Goal: Use online tool/utility: Utilize a website feature to perform a specific function

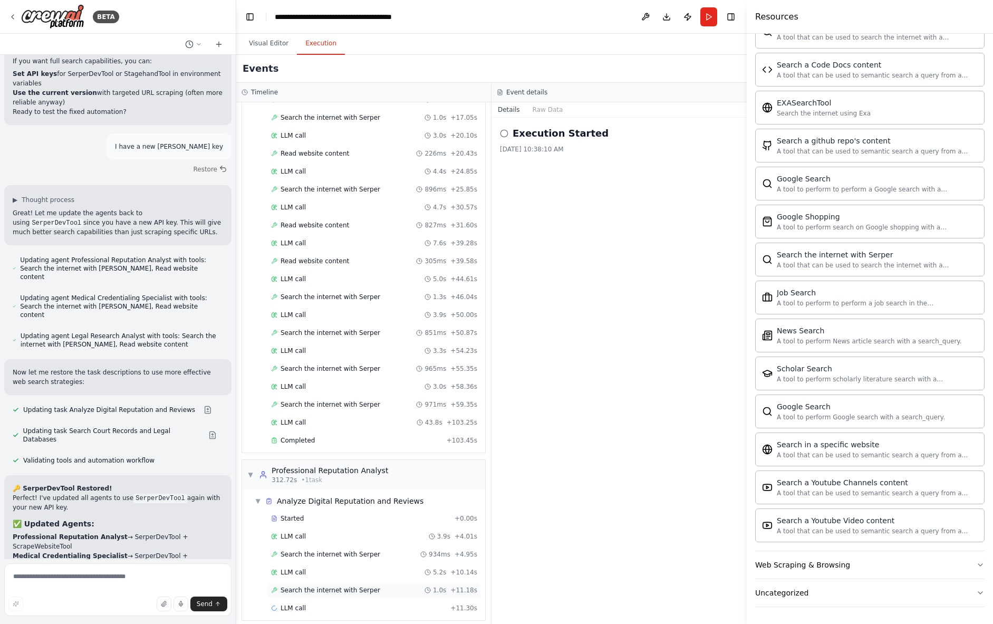
scroll to position [1042, 0]
click at [351, 604] on div "LLM call + 11.30s" at bounding box center [374, 608] width 206 height 8
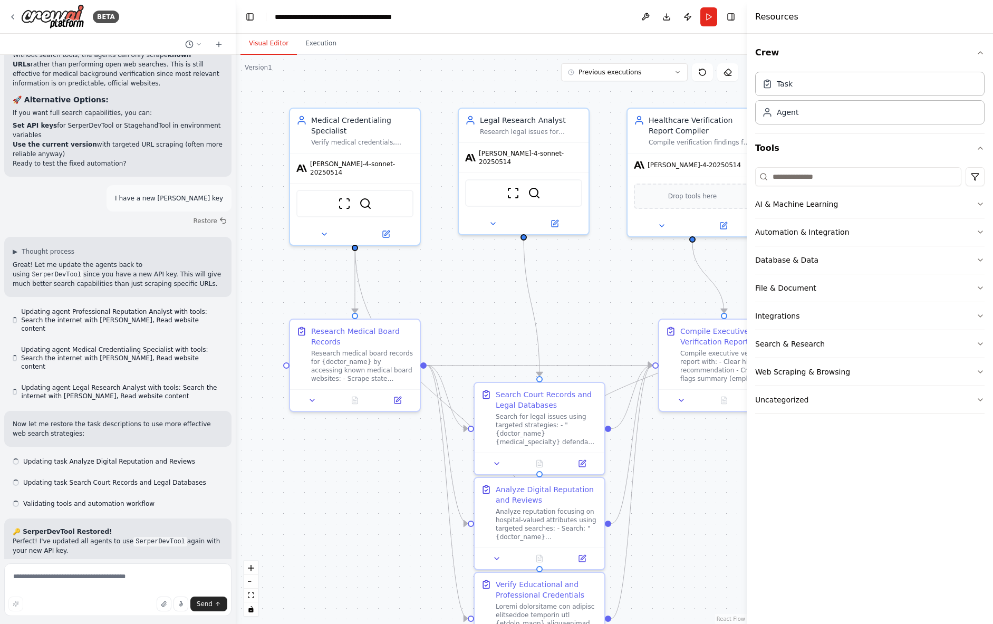
scroll to position [9422, 0]
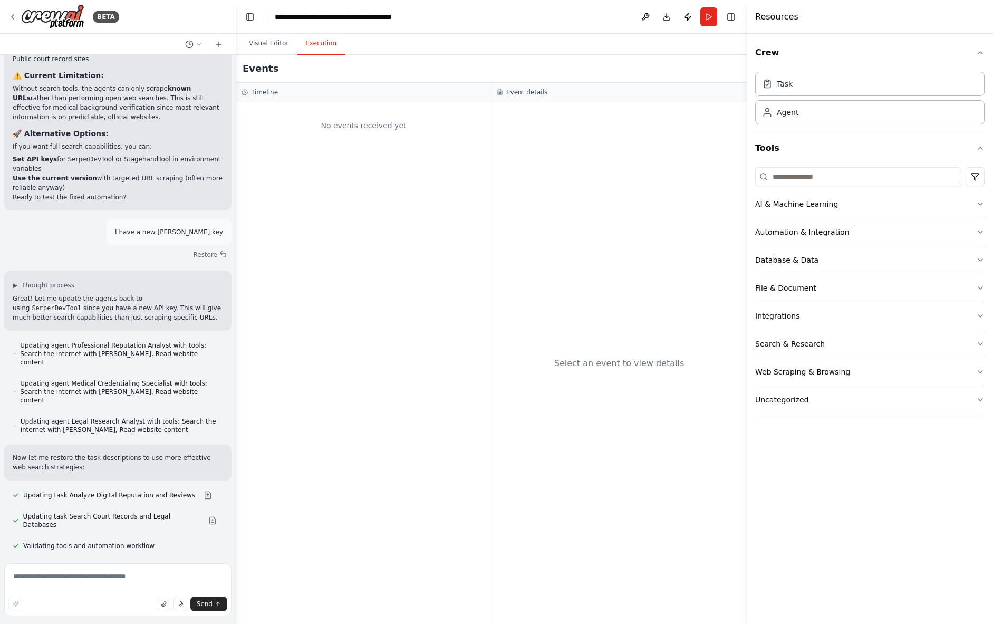
click at [316, 43] on button "Execution" at bounding box center [321, 44] width 48 height 22
click at [269, 41] on button "Visual Editor" at bounding box center [268, 44] width 56 height 22
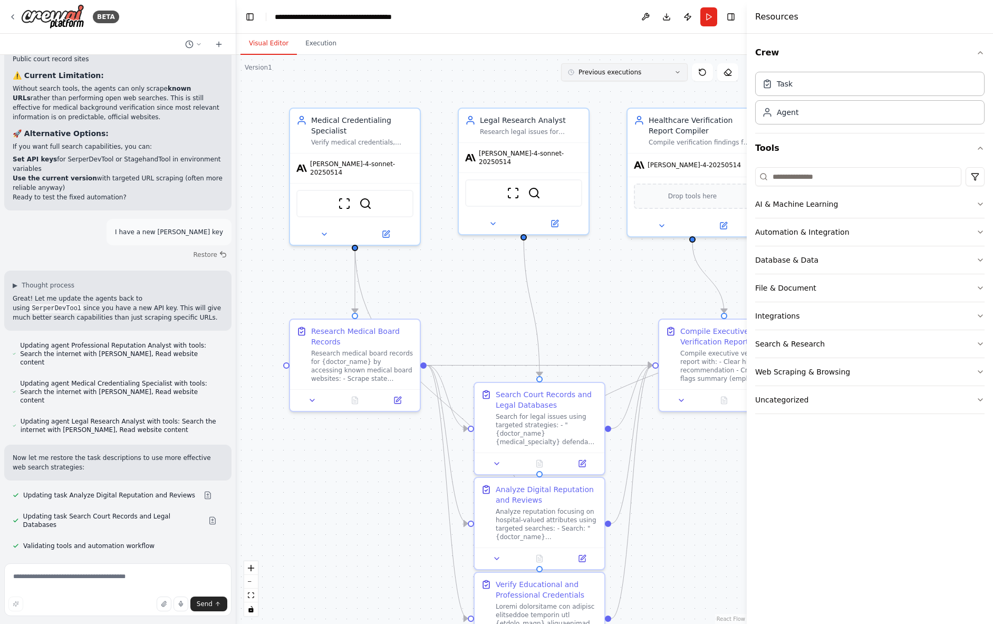
click at [662, 79] on button "Previous executions" at bounding box center [624, 72] width 127 height 18
click at [487, 67] on div ".deletable-edge-delete-btn { width: 20px; height: 20px; border: 0px solid #ffff…" at bounding box center [491, 339] width 510 height 569
click at [327, 43] on button "Execution" at bounding box center [321, 44] width 48 height 22
click at [280, 41] on button "Visual Editor" at bounding box center [268, 44] width 56 height 22
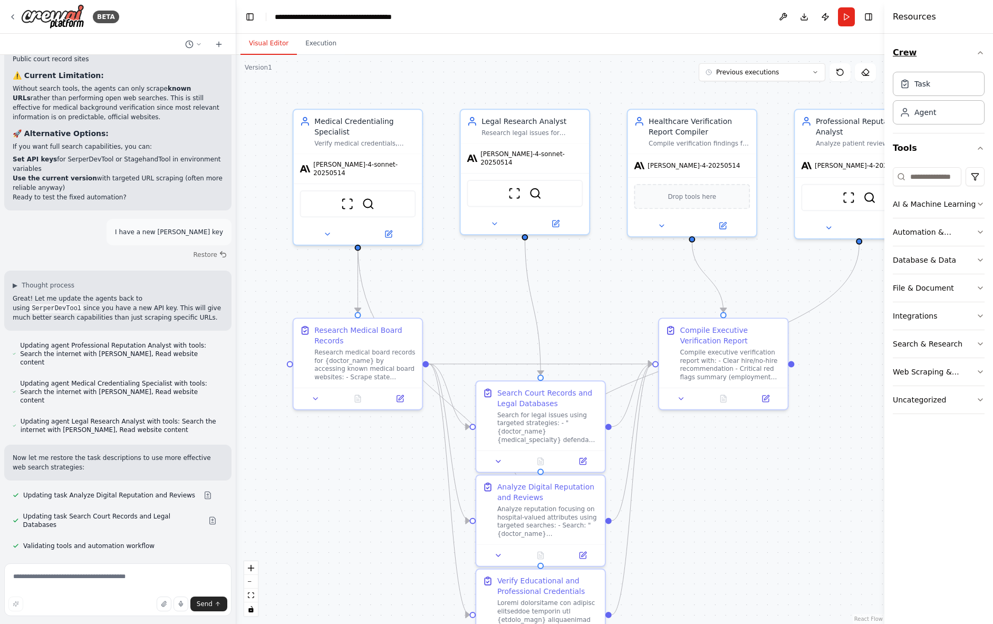
drag, startPoint x: 771, startPoint y: 40, endPoint x: 893, endPoint y: 39, distance: 122.3
click at [893, 39] on div "Resources Crew Task Agent Tools AI & Machine Learning Automation & Integration …" at bounding box center [938, 312] width 109 height 624
click at [760, 328] on div "Compile Executive Verification Report" at bounding box center [730, 333] width 101 height 21
click at [683, 394] on icon at bounding box center [681, 396] width 8 height 8
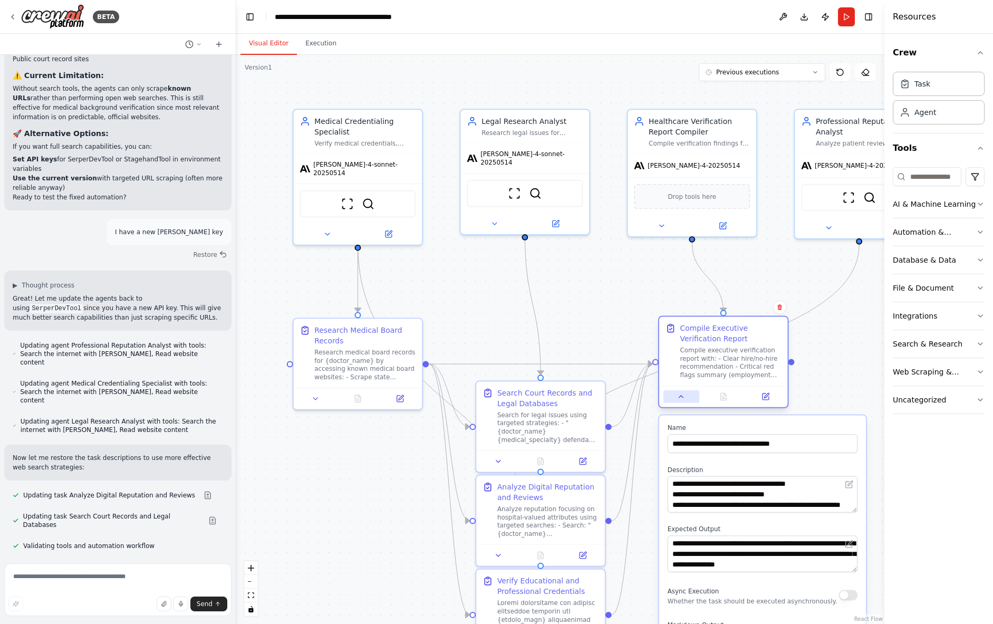
click at [683, 394] on icon at bounding box center [681, 396] width 8 height 8
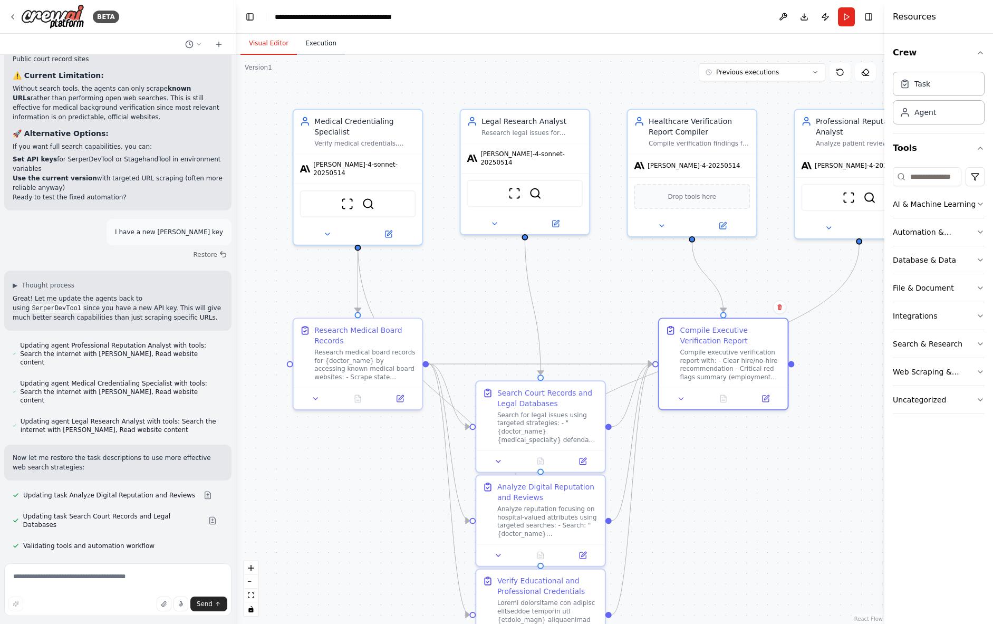
click at [332, 44] on button "Execution" at bounding box center [321, 44] width 48 height 22
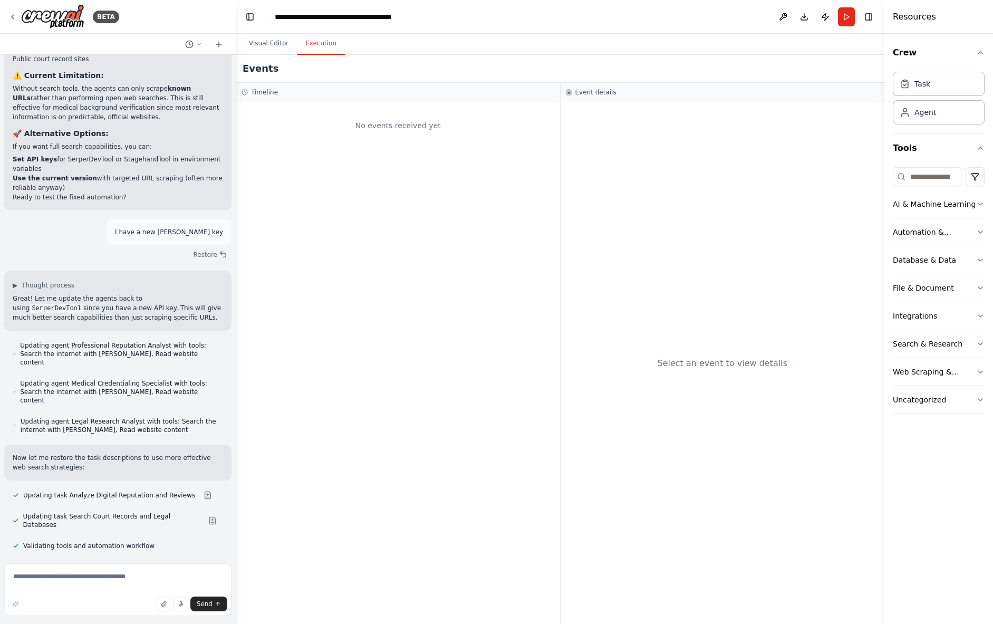
click at [322, 129] on div "No events received yet" at bounding box center [397, 126] width 313 height 36
click at [782, 15] on button at bounding box center [783, 16] width 17 height 19
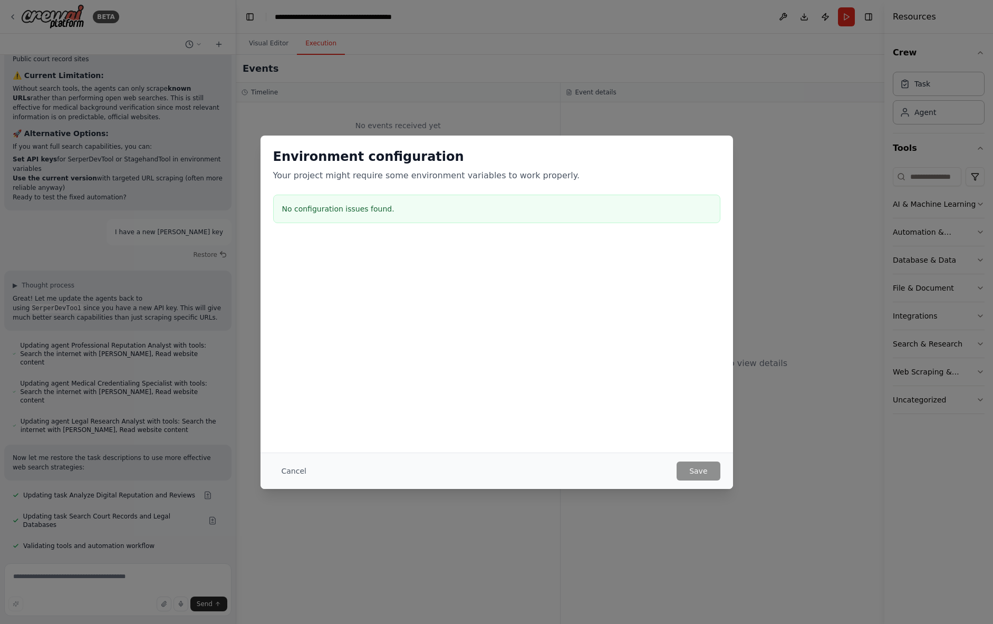
click at [293, 471] on button "Cancel" at bounding box center [294, 470] width 42 height 19
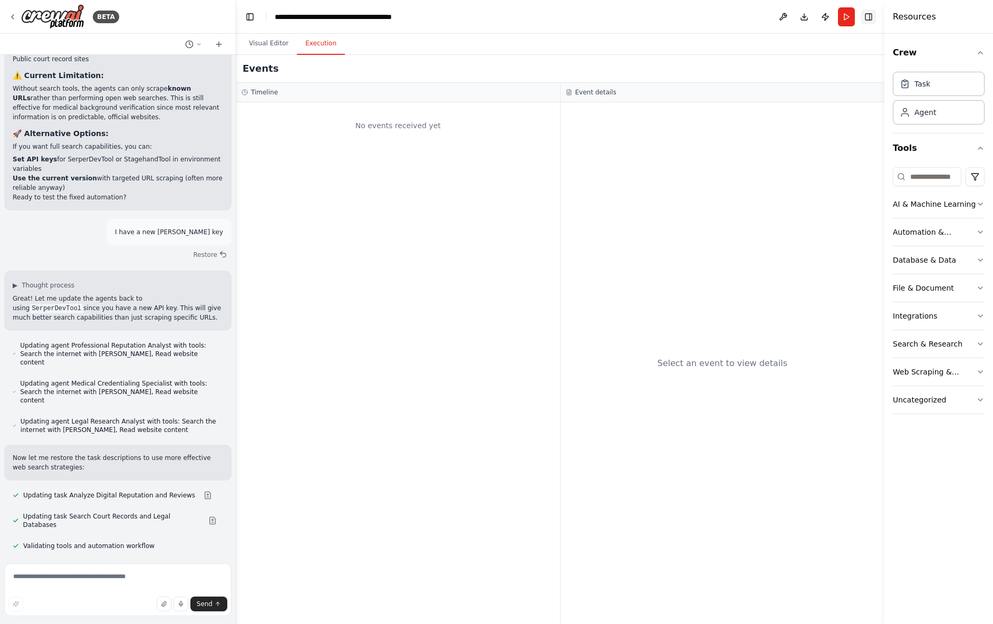
click at [871, 18] on button "Toggle Right Sidebar" at bounding box center [868, 16] width 15 height 15
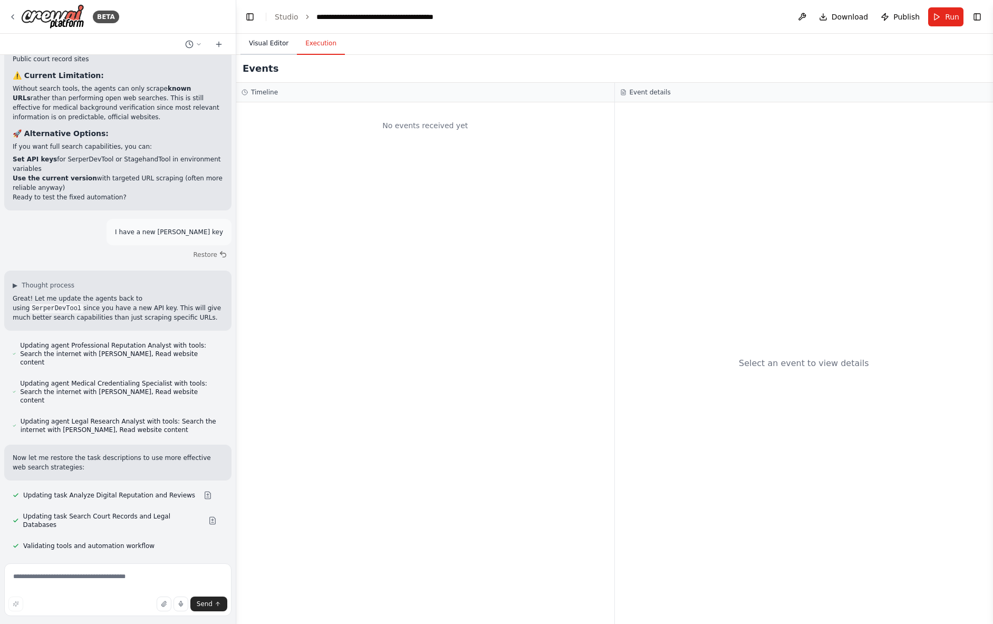
click at [271, 42] on button "Visual Editor" at bounding box center [268, 44] width 56 height 22
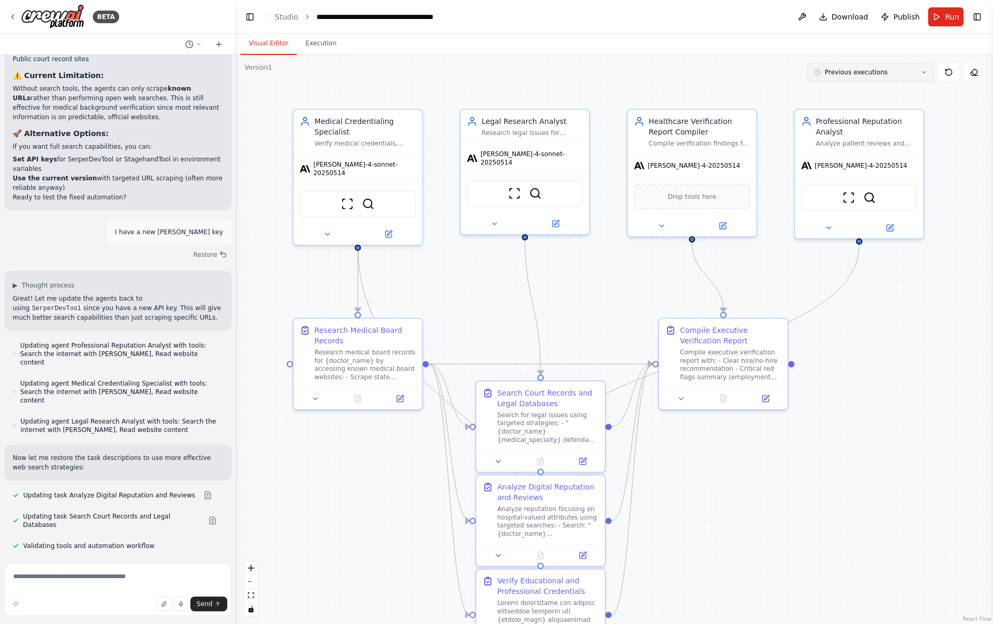
click at [914, 76] on button "Previous executions" at bounding box center [870, 72] width 127 height 18
click at [760, 79] on div ".deletable-edge-delete-btn { width: 20px; height: 20px; border: 0px solid #ffff…" at bounding box center [614, 339] width 757 height 569
click at [832, 73] on span "Previous executions" at bounding box center [856, 72] width 63 height 8
click at [322, 44] on button "Execution" at bounding box center [321, 44] width 48 height 22
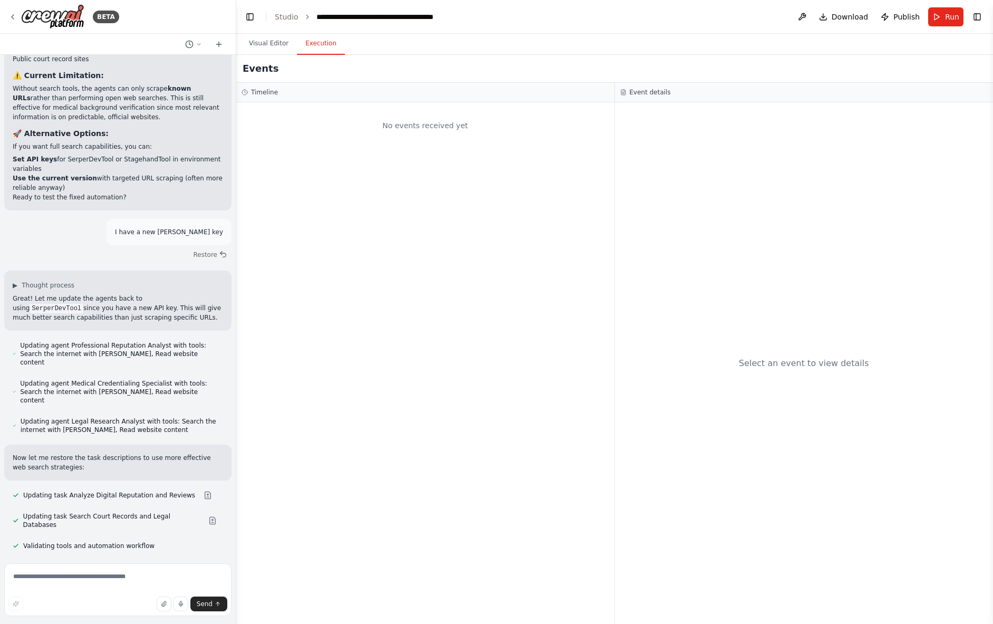
click at [373, 139] on div "No events received yet" at bounding box center [424, 126] width 367 height 36
drag, startPoint x: 276, startPoint y: 44, endPoint x: 295, endPoint y: 42, distance: 18.6
click at [276, 44] on button "Visual Editor" at bounding box center [268, 44] width 56 height 22
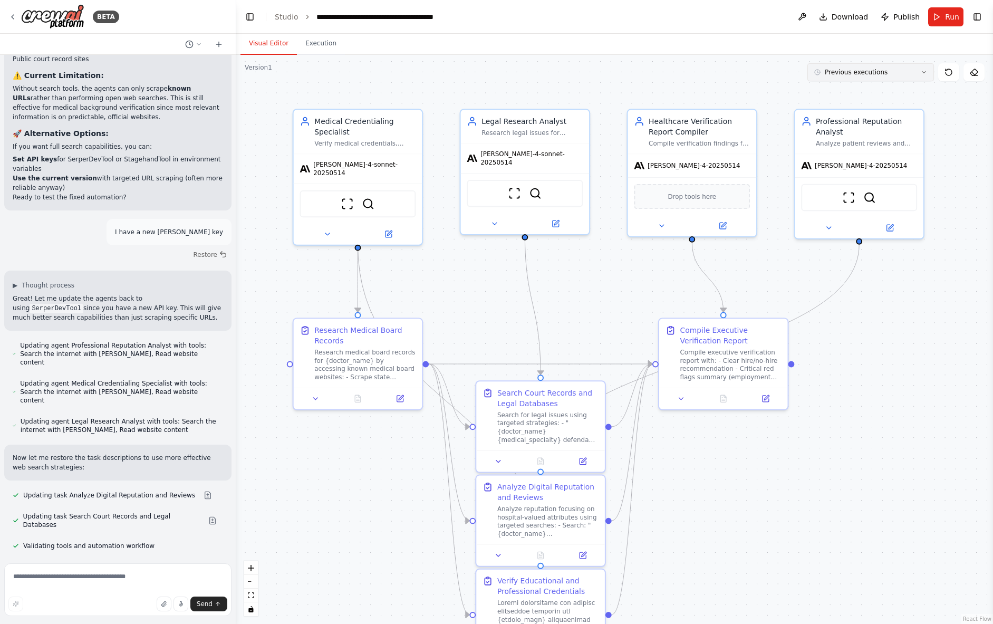
click at [861, 78] on button "Previous executions" at bounding box center [870, 72] width 127 height 18
click at [860, 74] on span "Previous executions" at bounding box center [856, 72] width 63 height 8
click at [948, 72] on icon at bounding box center [948, 72] width 8 height 8
click at [930, 75] on button "Previous executions" at bounding box center [870, 72] width 127 height 18
click at [968, 91] on div ".deletable-edge-delete-btn { width: 20px; height: 20px; border: 0px solid #ffff…" at bounding box center [614, 339] width 757 height 569
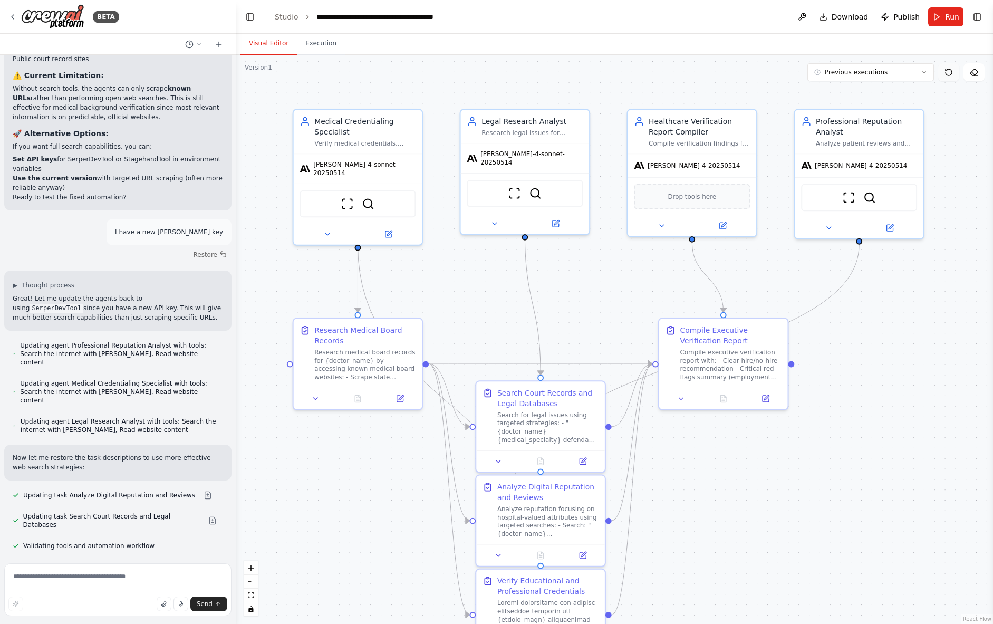
click at [946, 79] on button at bounding box center [948, 72] width 21 height 18
click at [950, 75] on icon at bounding box center [948, 72] width 6 height 6
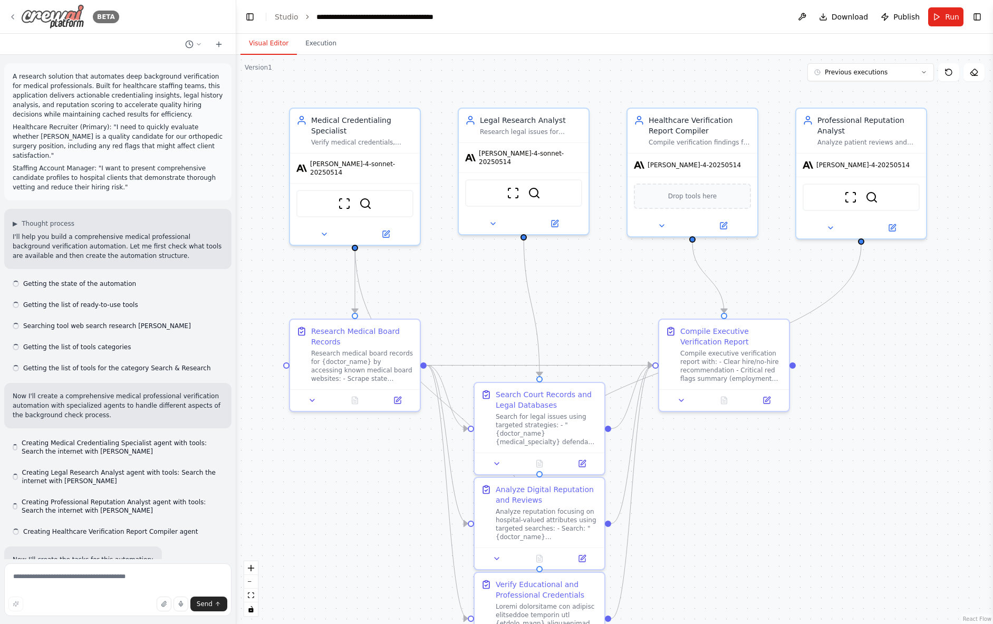
scroll to position [9414, 0]
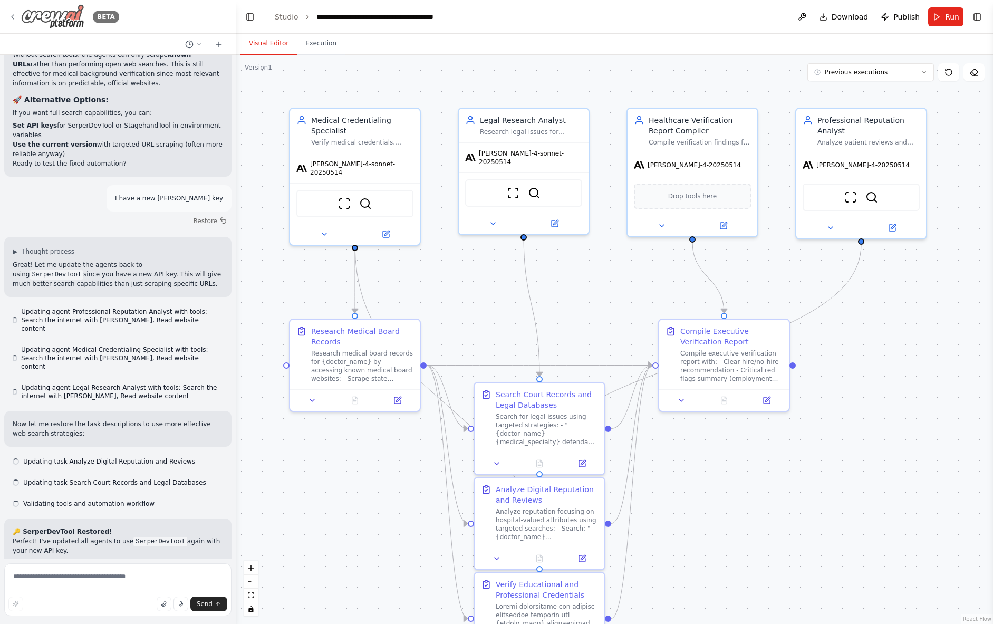
click at [13, 14] on icon at bounding box center [12, 17] width 8 height 8
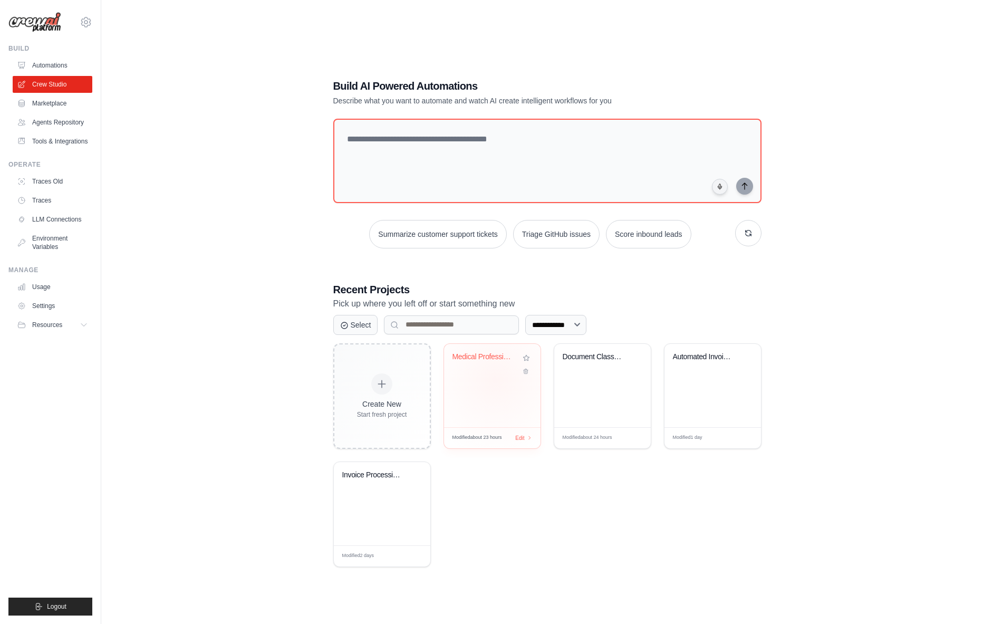
click at [493, 383] on div "Medical Professional Background Ver..." at bounding box center [492, 385] width 96 height 83
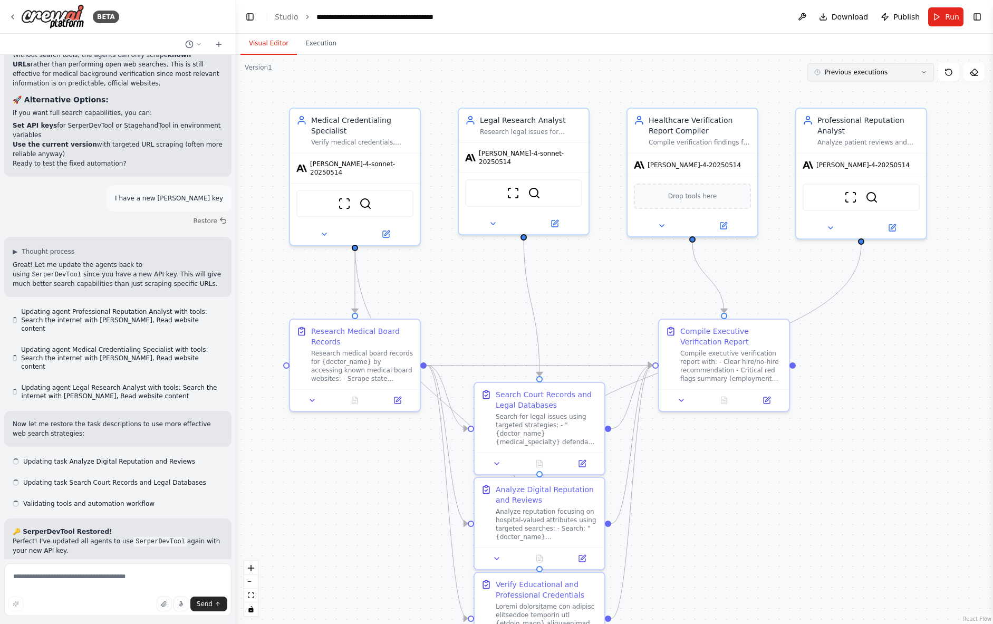
click at [917, 72] on button "Previous executions" at bounding box center [870, 72] width 127 height 18
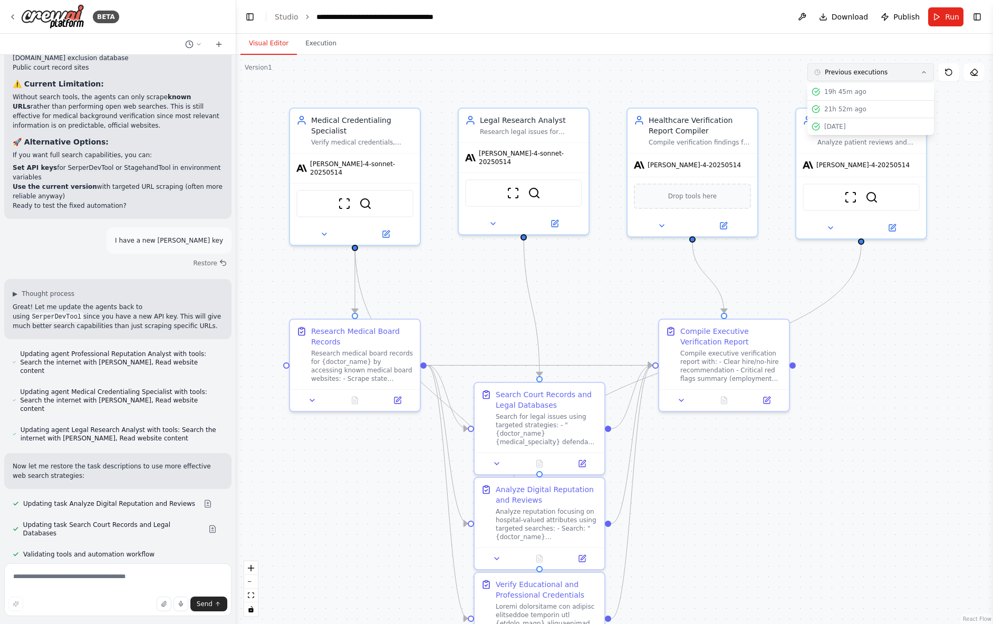
scroll to position [9422, 0]
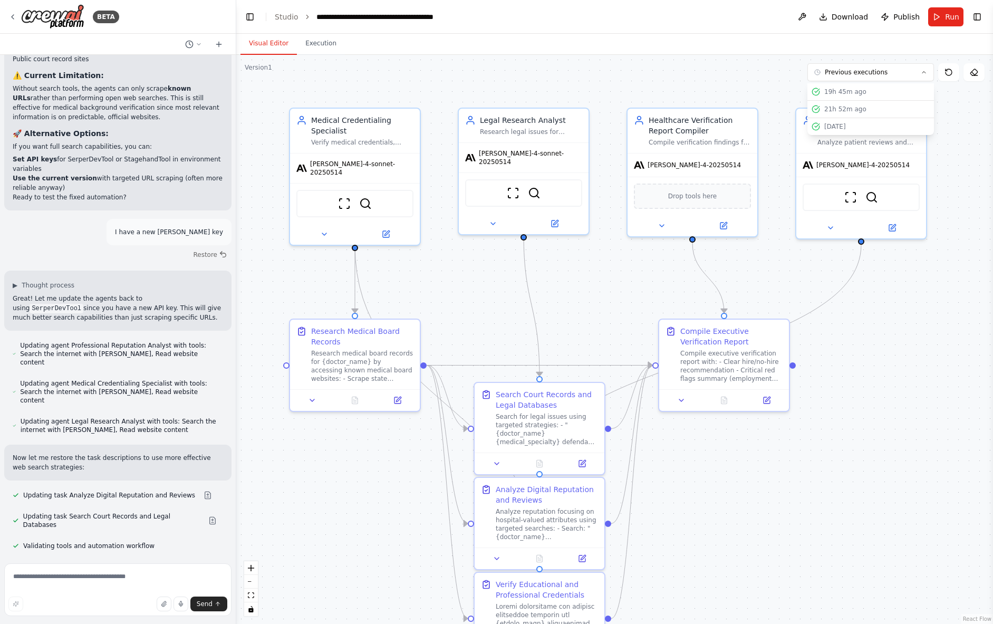
drag, startPoint x: 768, startPoint y: 68, endPoint x: 708, endPoint y: 73, distance: 60.3
click at [767, 68] on div ".deletable-edge-delete-btn { width: 20px; height: 20px; border: 0px solid #ffff…" at bounding box center [614, 339] width 757 height 569
click at [100, 575] on textarea at bounding box center [117, 589] width 227 height 53
type textarea "********"
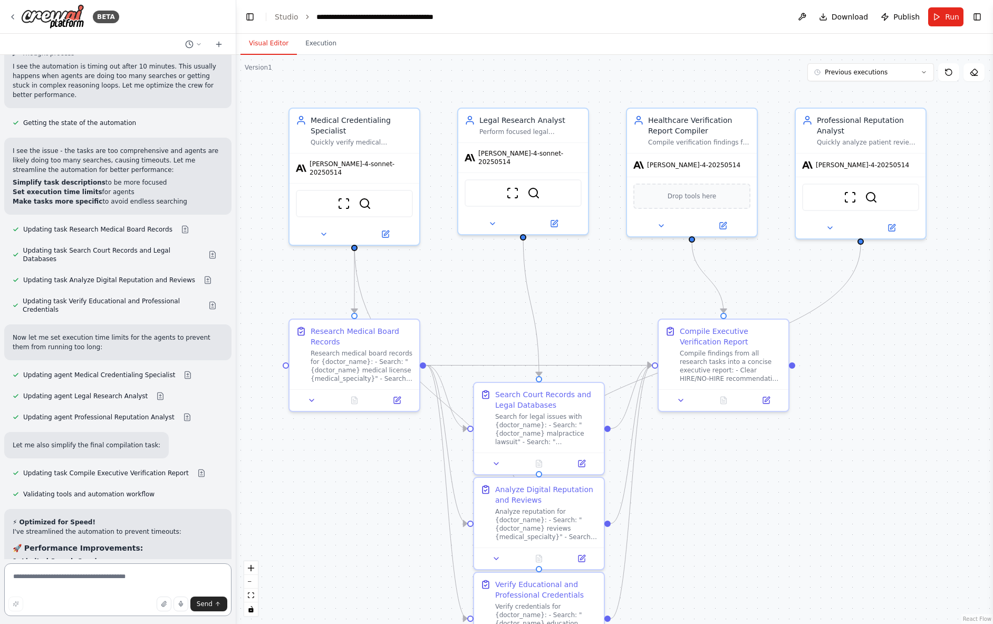
scroll to position [10372, 0]
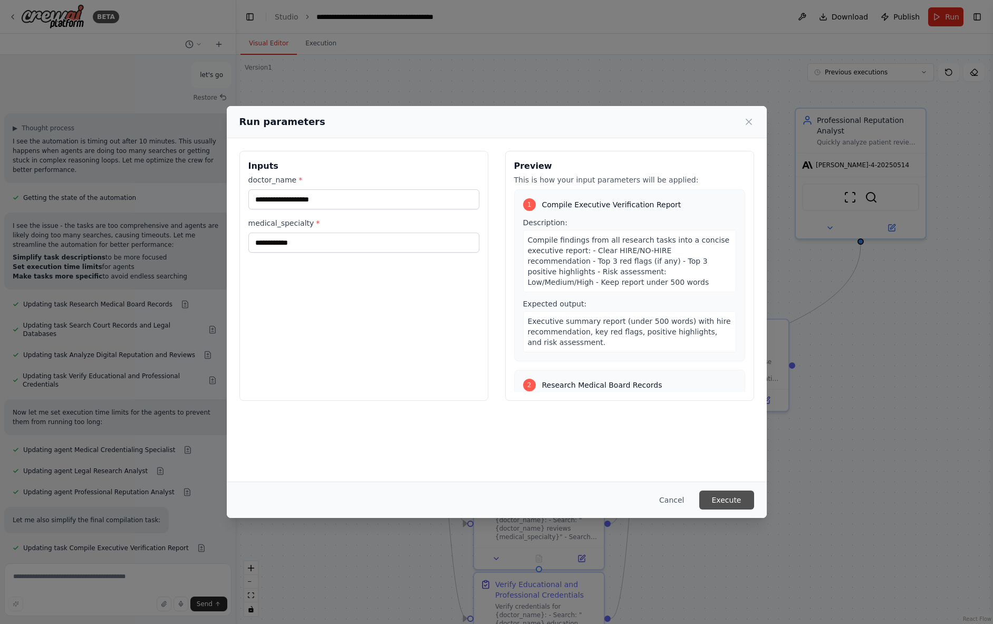
click at [720, 495] on button "Execute" at bounding box center [726, 499] width 55 height 19
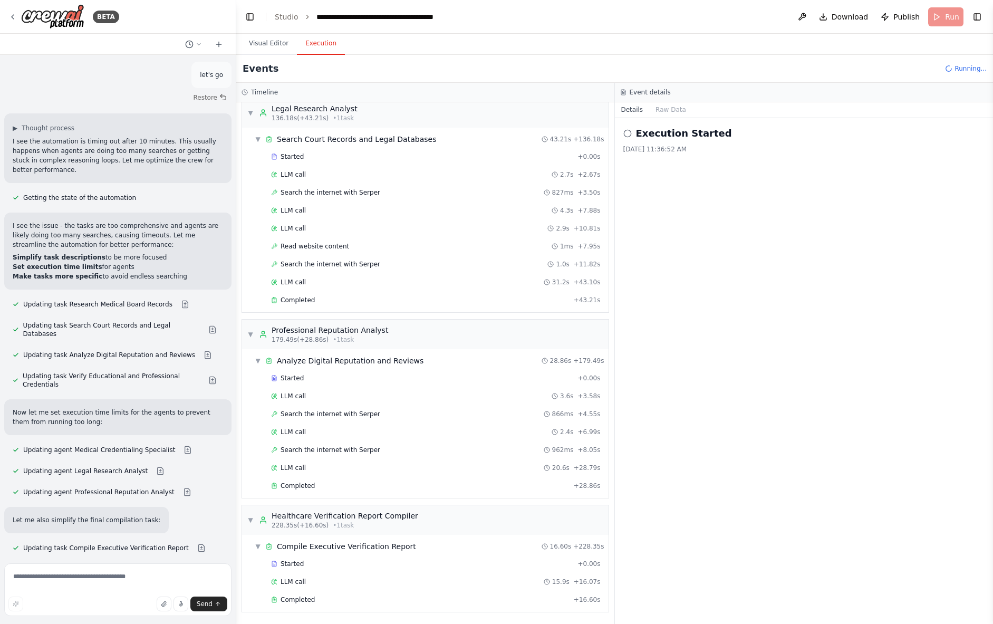
scroll to position [10372, 0]
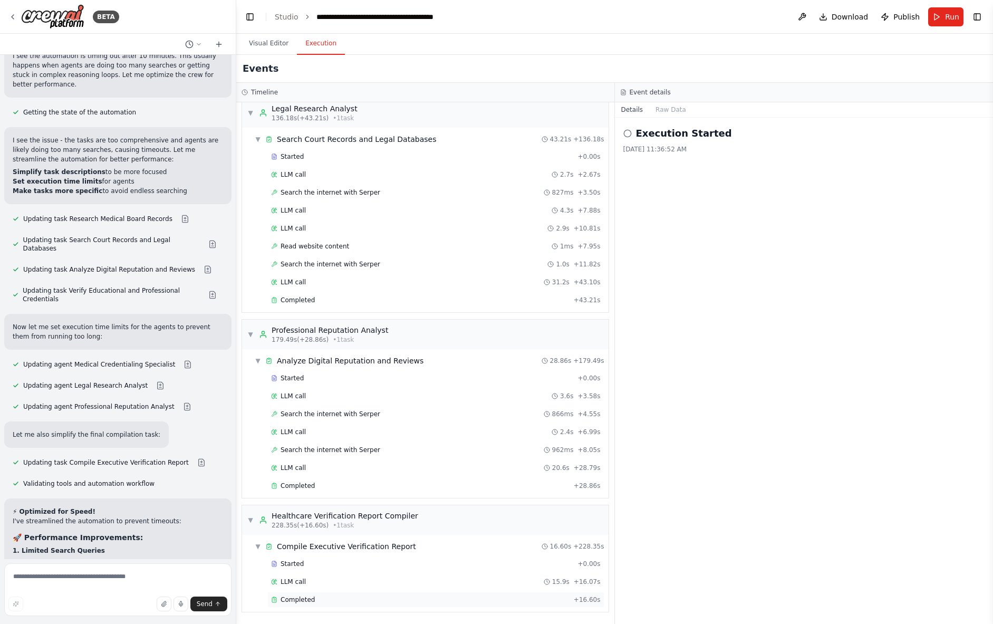
click at [325, 598] on div "Completed" at bounding box center [420, 599] width 298 height 8
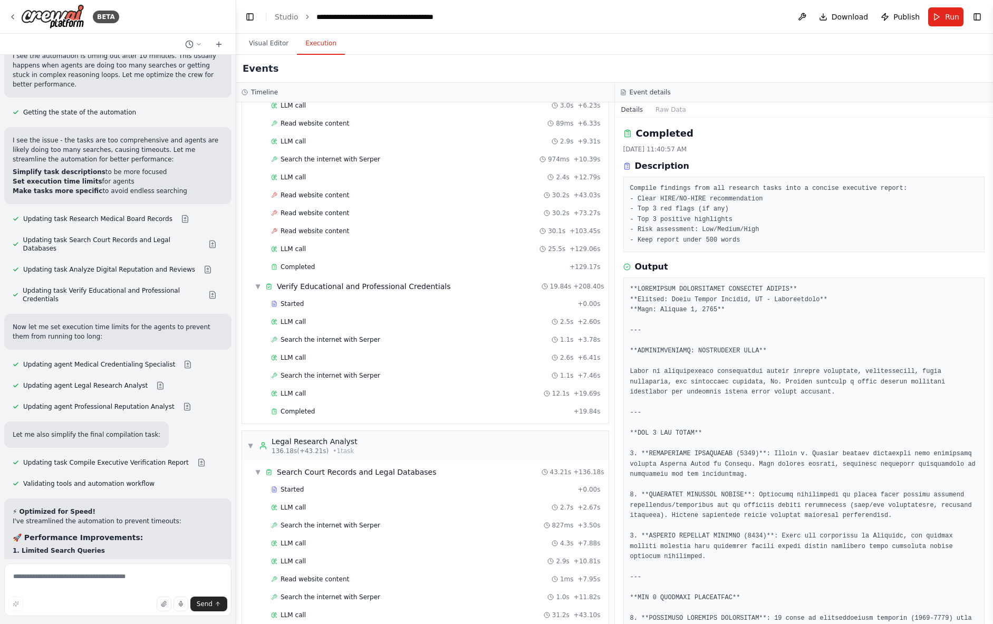
scroll to position [0, 0]
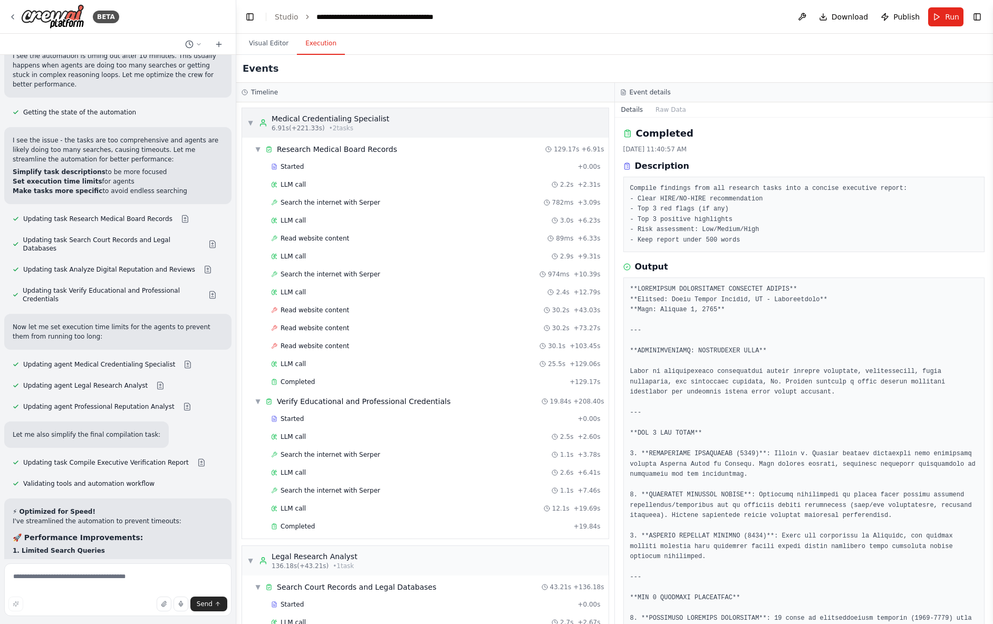
click at [248, 124] on span "▼" at bounding box center [250, 123] width 6 height 8
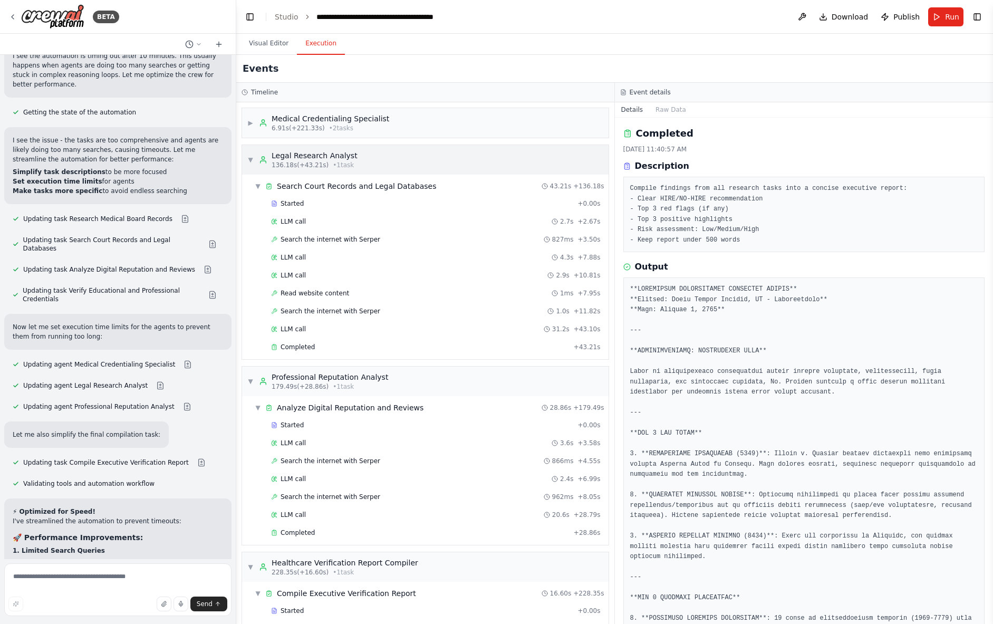
click at [250, 156] on span "▼" at bounding box center [250, 160] width 6 height 8
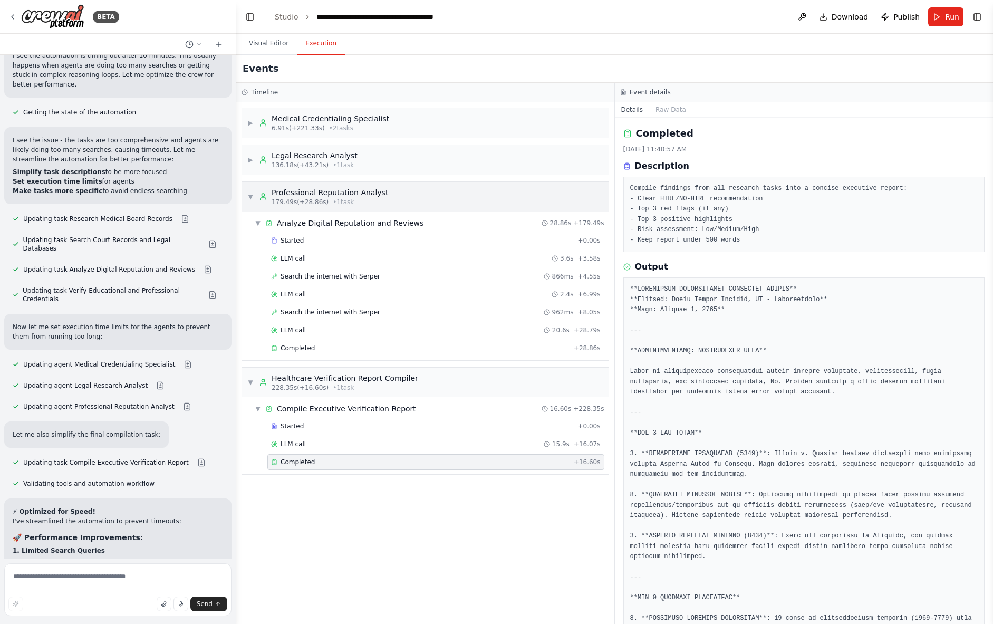
click at [249, 190] on div "▼ Professional Reputation Analyst 179.49s (+28.86s) • 1 task" at bounding box center [317, 196] width 141 height 19
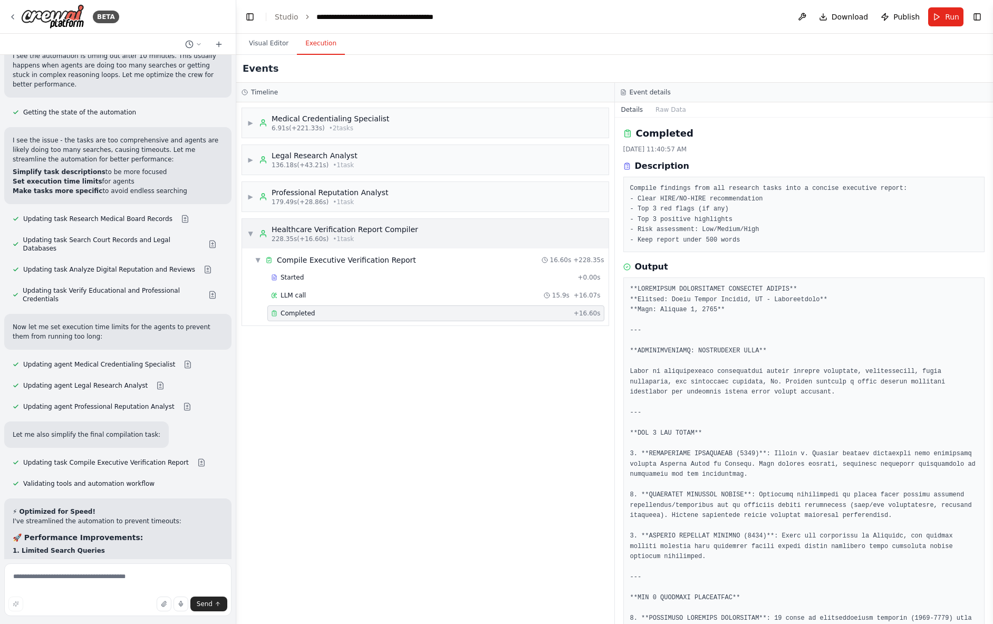
click at [251, 231] on span "▼" at bounding box center [250, 233] width 6 height 8
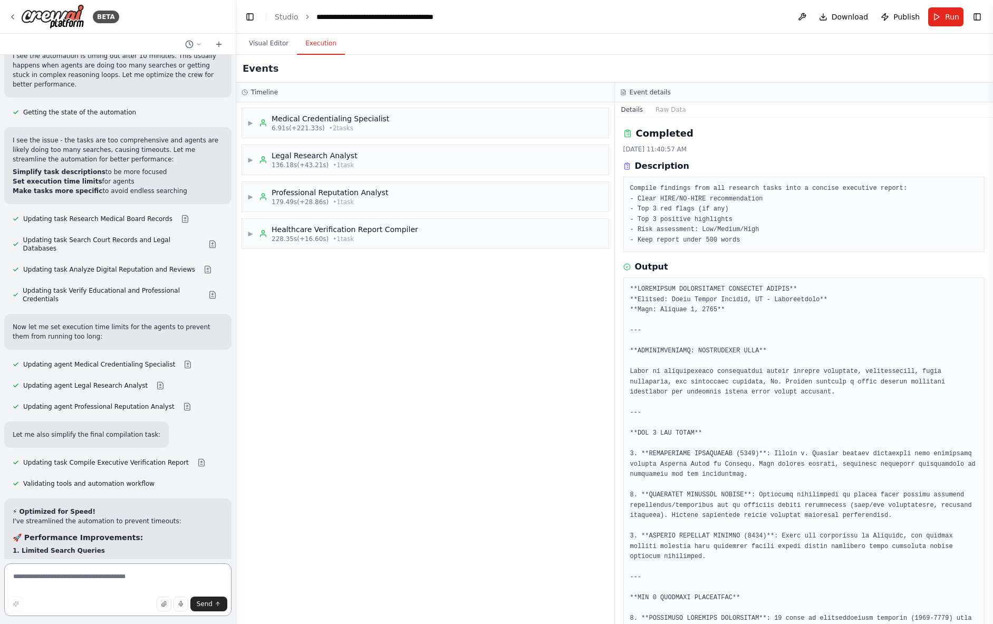
click at [109, 578] on textarea at bounding box center [117, 589] width 227 height 53
